Goal: Task Accomplishment & Management: Use online tool/utility

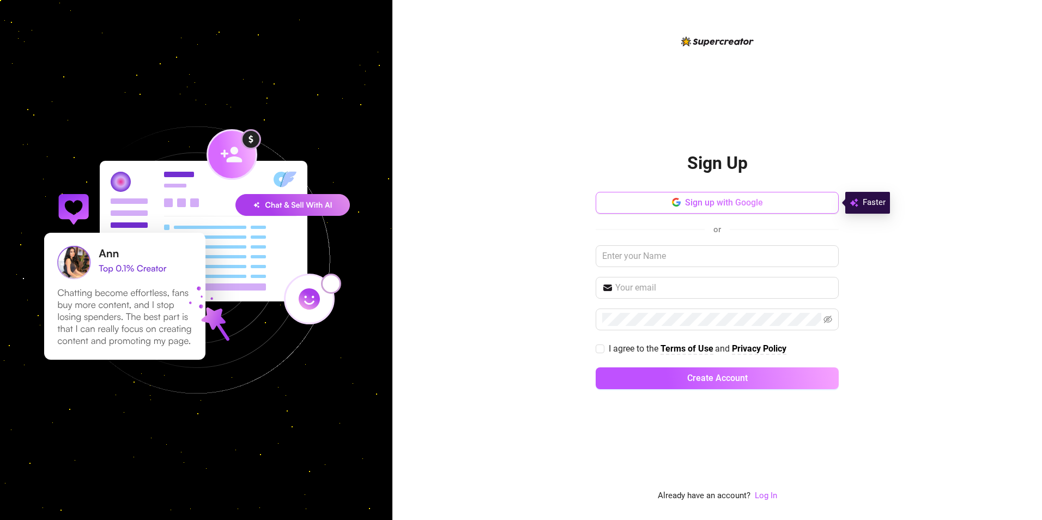
click at [698, 204] on span "Sign up with Google" at bounding box center [724, 202] width 78 height 10
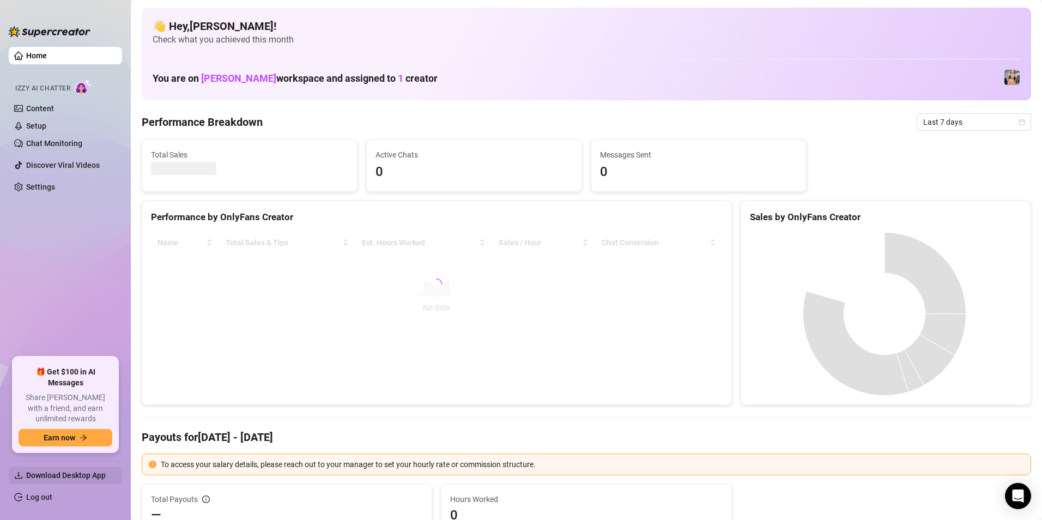
click at [83, 475] on span "Download Desktop App" at bounding box center [66, 475] width 80 height 9
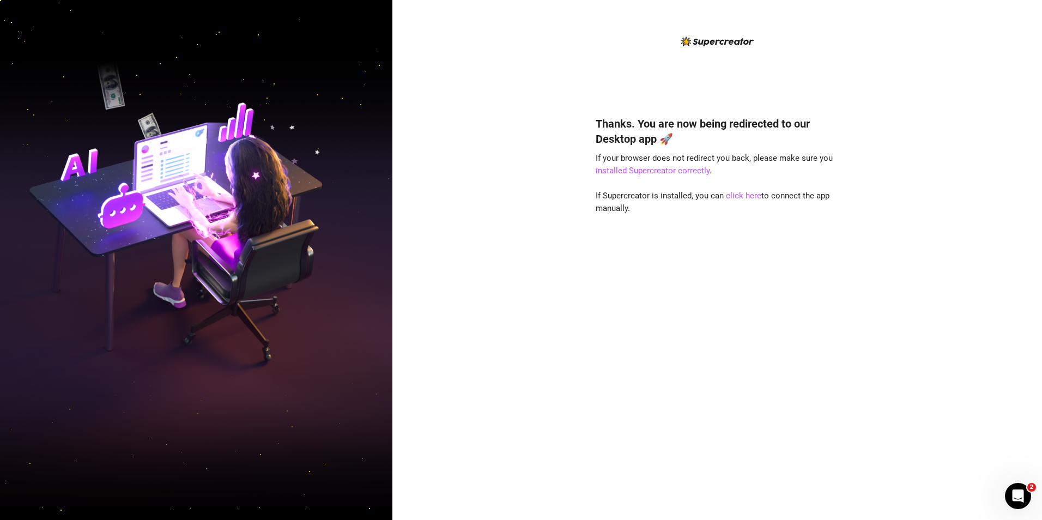
click at [506, 26] on div "Thanks. You are now being redirected to our Desktop app 🚀 If your browser does …" at bounding box center [718, 260] width 650 height 520
